Goal: Navigation & Orientation: Find specific page/section

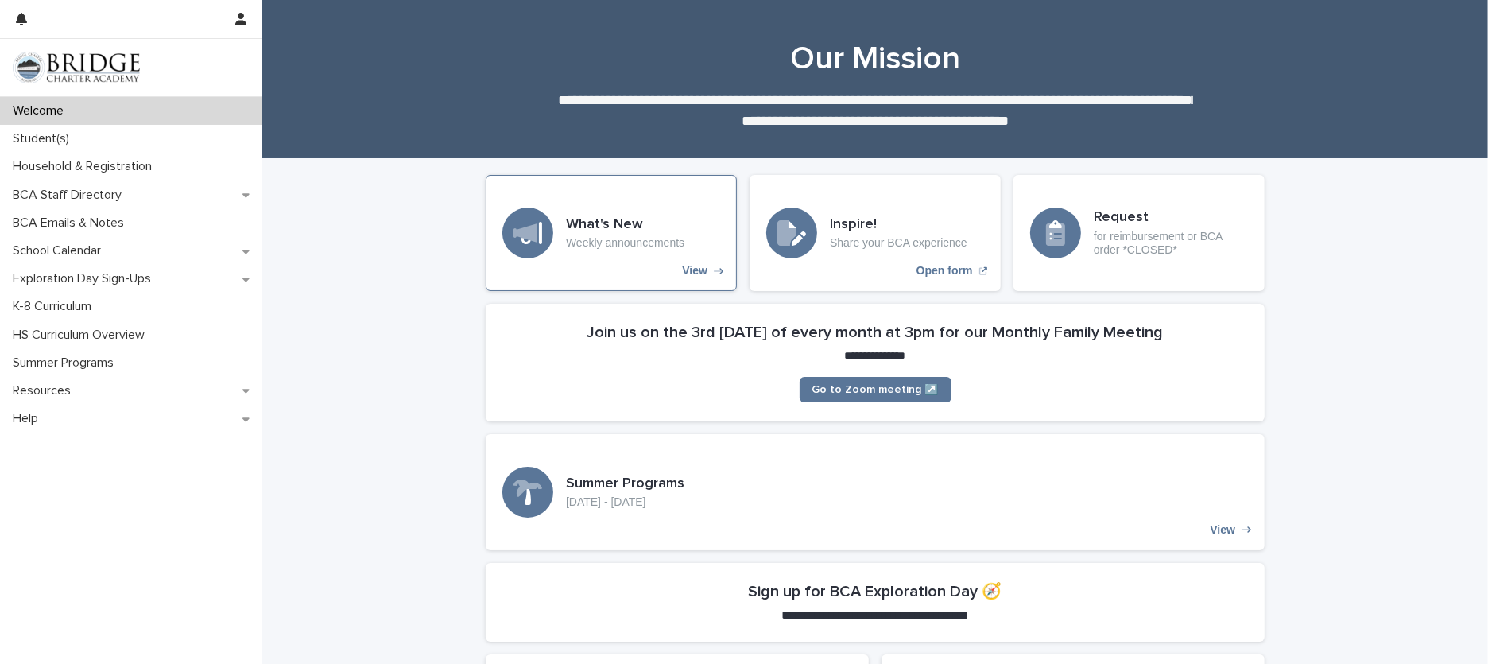
click at [698, 269] on p "View" at bounding box center [694, 271] width 25 height 14
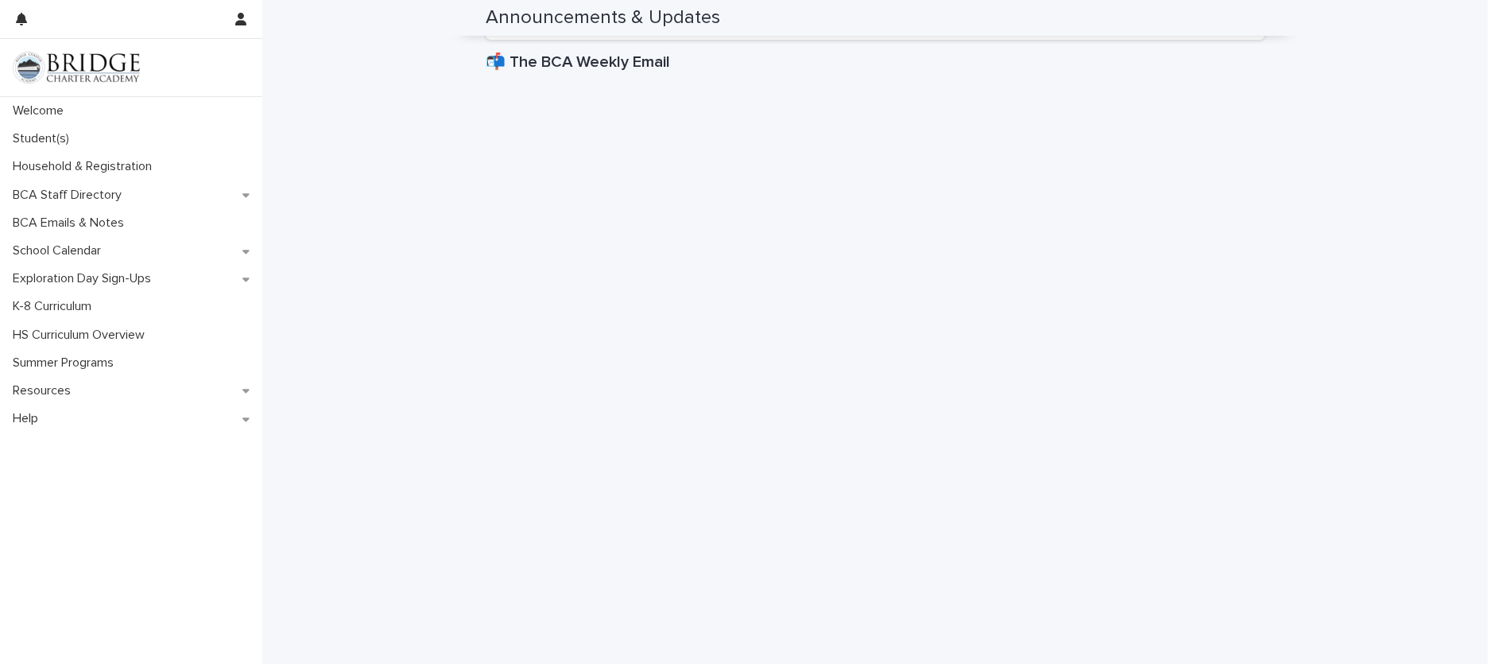
scroll to position [550, 0]
click at [95, 117] on div "Welcome" at bounding box center [131, 111] width 262 height 28
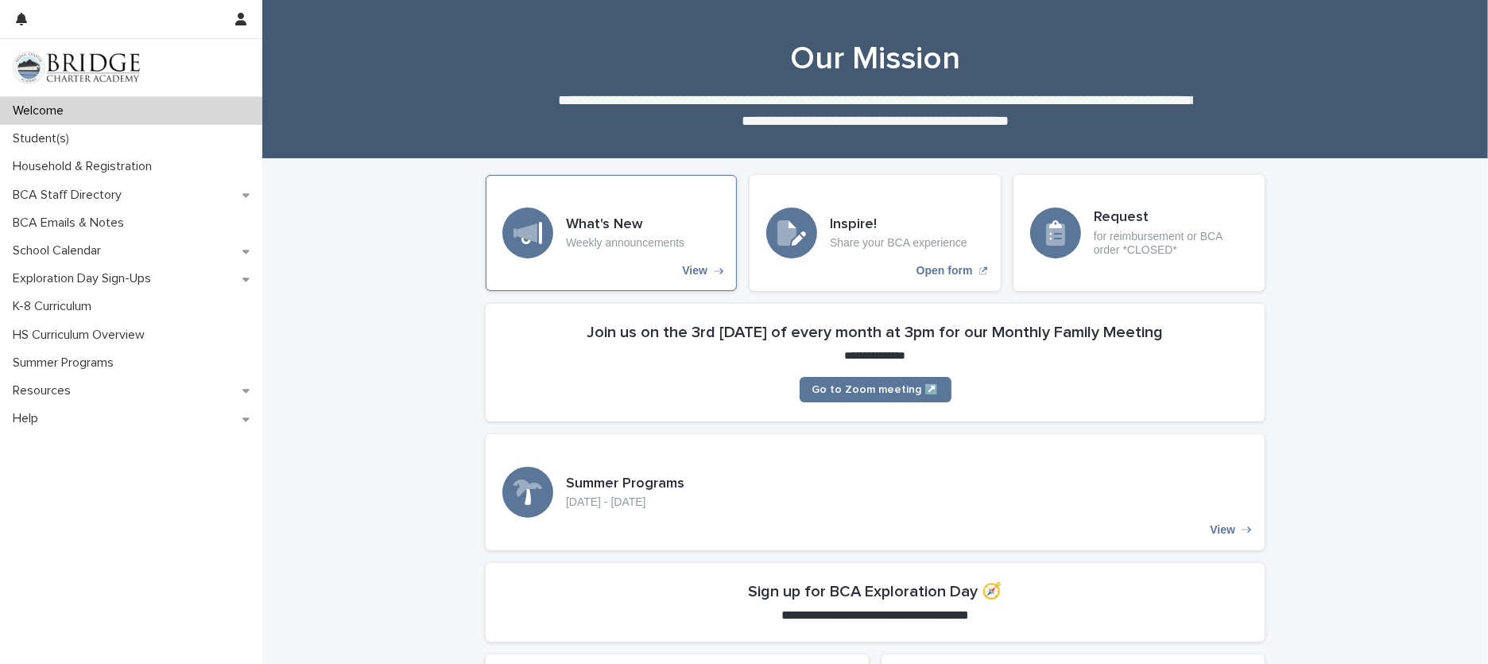
click at [633, 228] on h3 "What's New" at bounding box center [625, 224] width 118 height 17
